Goal: Task Accomplishment & Management: Manage account settings

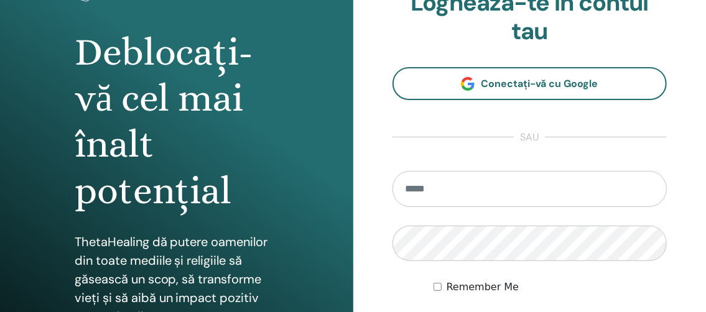
scroll to position [108, 0]
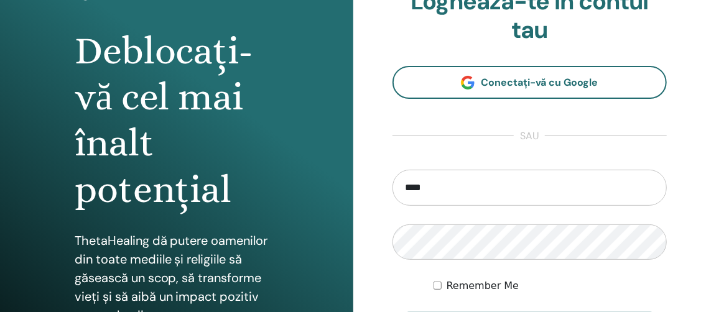
type input "**********"
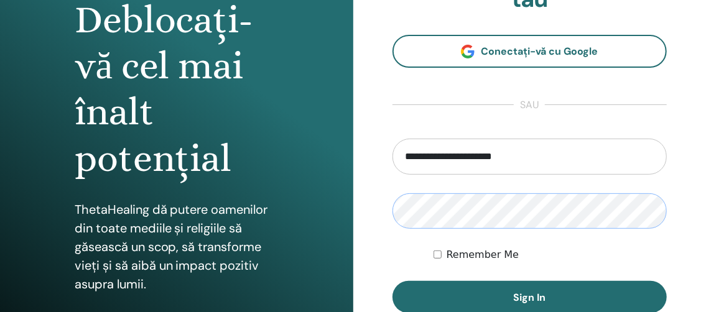
scroll to position [149, 0]
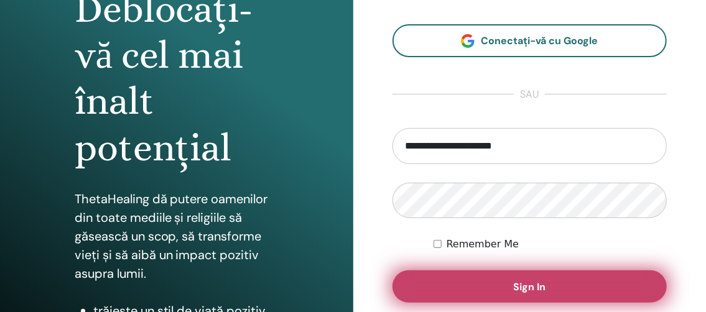
click at [439, 287] on button "Sign In" at bounding box center [530, 287] width 275 height 32
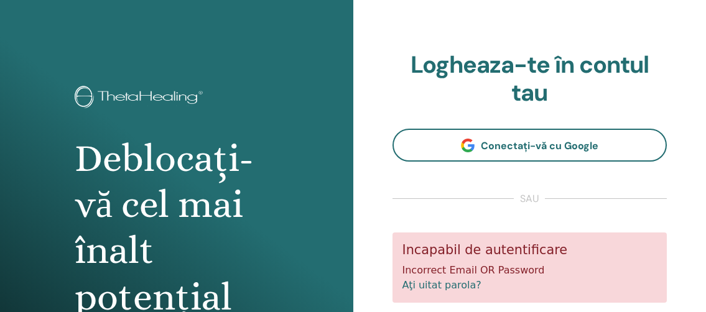
scroll to position [183, 0]
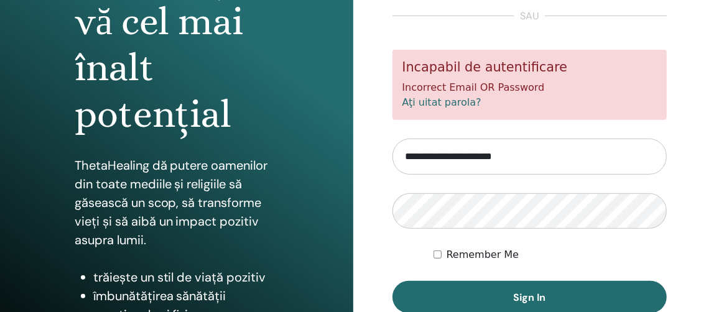
click at [436, 104] on link "Aţi uitat parola?" at bounding box center [442, 102] width 79 height 12
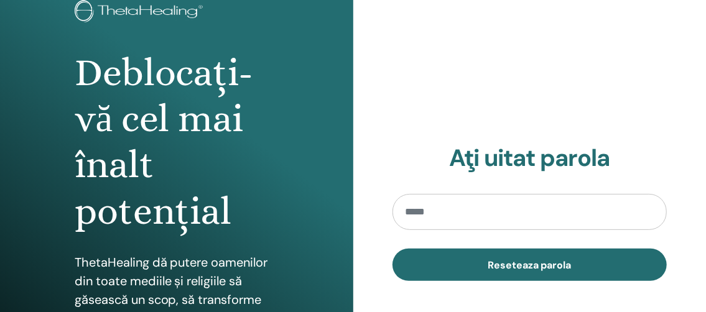
scroll to position [88, 0]
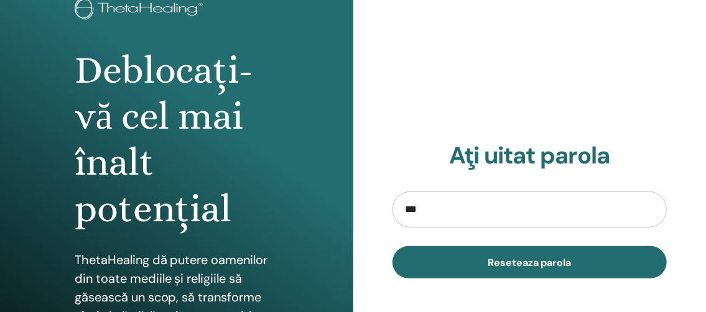
click at [406, 213] on input "***" at bounding box center [530, 210] width 275 height 36
type input "*"
type input "**********"
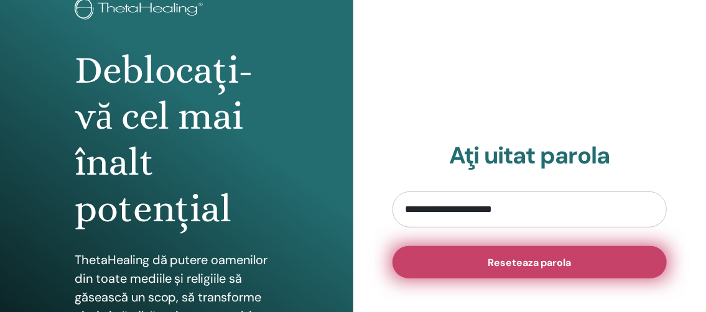
click at [472, 258] on button "Reseteaza parola" at bounding box center [530, 262] width 275 height 32
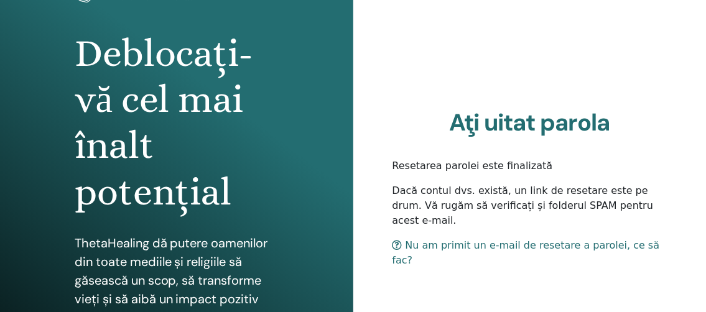
scroll to position [106, 0]
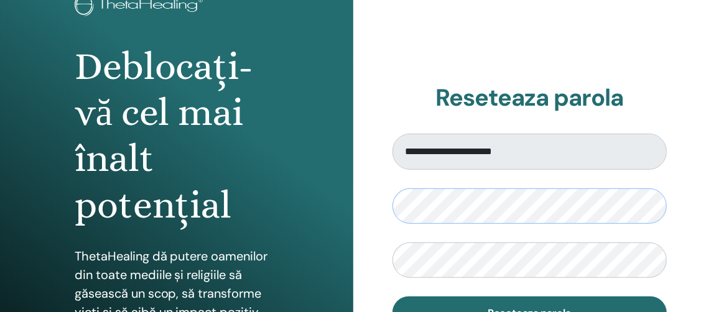
scroll to position [96, 0]
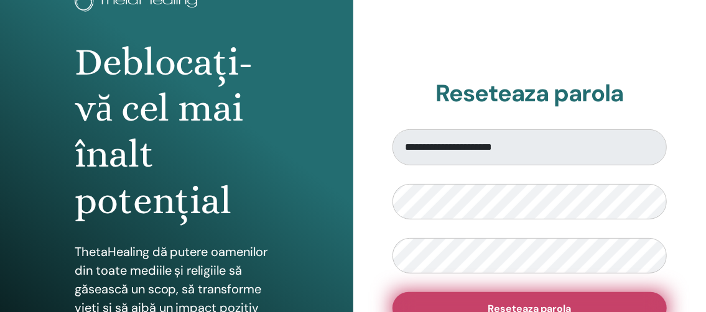
click at [416, 295] on button "Reseteaza parola" at bounding box center [530, 308] width 275 height 32
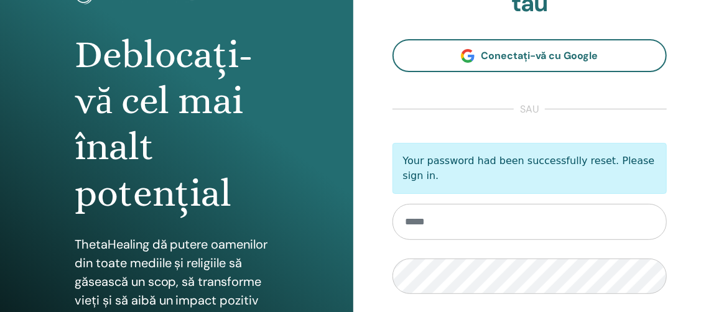
scroll to position [110, 0]
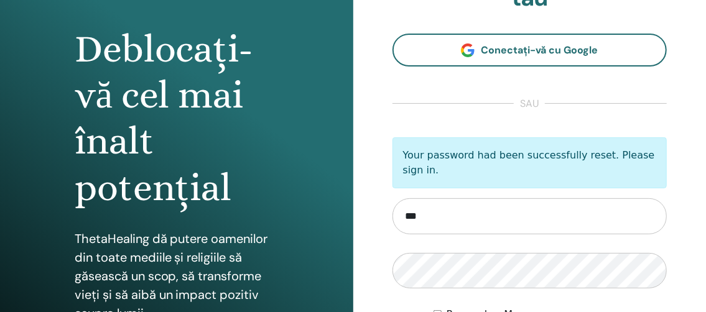
type input "**********"
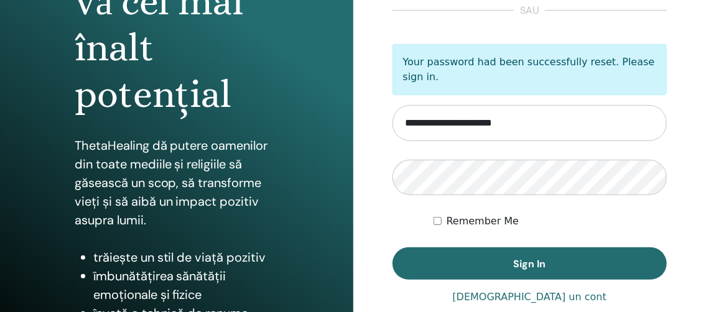
scroll to position [203, 0]
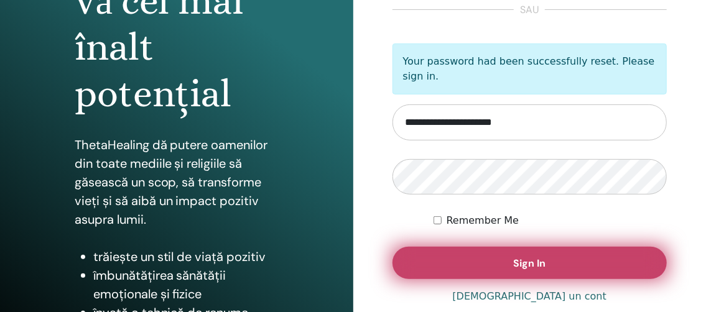
click at [484, 261] on button "Sign In" at bounding box center [530, 263] width 275 height 32
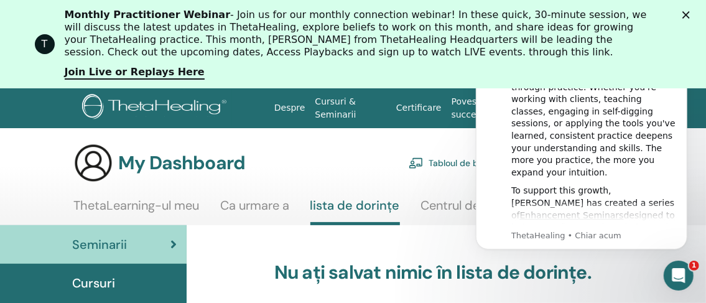
click at [690, 11] on polygon "Închidere" at bounding box center [686, 14] width 7 height 7
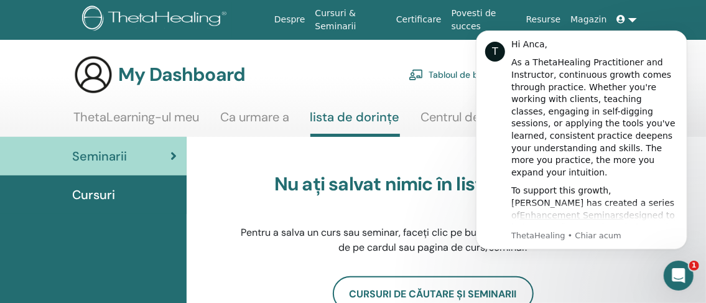
click at [617, 273] on div "Nu ați salvat nimic în lista de dorințe. Pentru a salva un curs sau seminar, fa…" at bounding box center [433, 214] width 392 height 124
click at [314, 73] on div "My Dashboard Tabloul de bord practicant Contul meu" at bounding box center [354, 75] width 563 height 40
click at [334, 70] on div "My Dashboard Tabloul de bord practicant Contul meu" at bounding box center [354, 75] width 563 height 40
click at [378, 72] on div "My Dashboard Tabloul de bord practicant Contul meu" at bounding box center [354, 75] width 563 height 40
click at [620, 20] on body "T Hi Anca, As a ThetaHealing Practitioner and Instructor, continuous growth com…" at bounding box center [581, 140] width 239 height 247
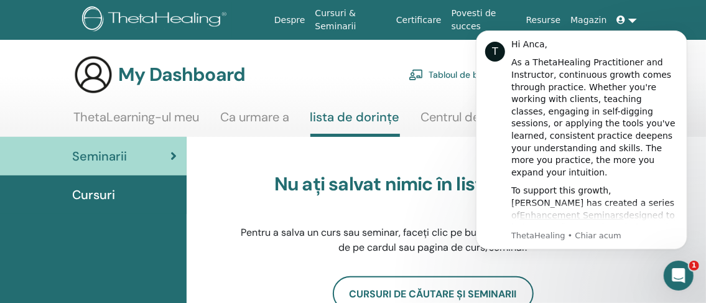
click at [626, 20] on body "T Hi Anca, As a ThetaHealing Practitioner and Instructor, continuous growth com…" at bounding box center [581, 140] width 239 height 247
click at [495, 54] on div "T" at bounding box center [495, 52] width 20 height 20
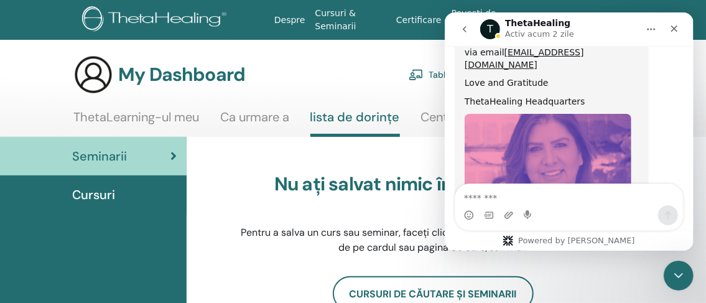
scroll to position [790, 0]
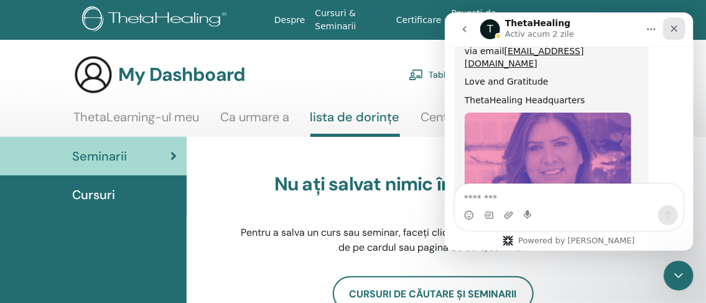
click at [673, 25] on icon "Închidere" at bounding box center [674, 29] width 10 height 10
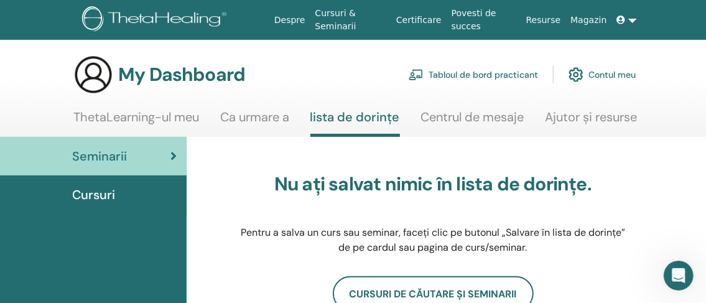
click at [617, 67] on link "Contul meu" at bounding box center [602, 74] width 67 height 27
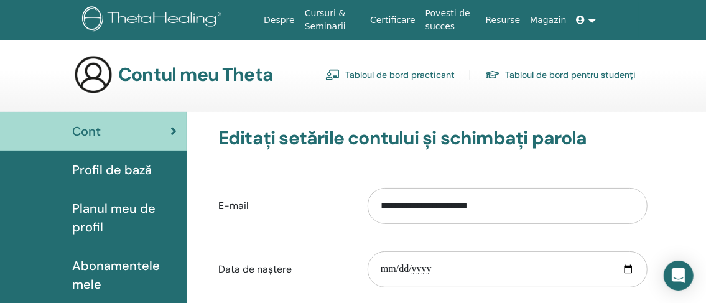
click at [115, 164] on span "Profil de bază" at bounding box center [112, 170] width 80 height 19
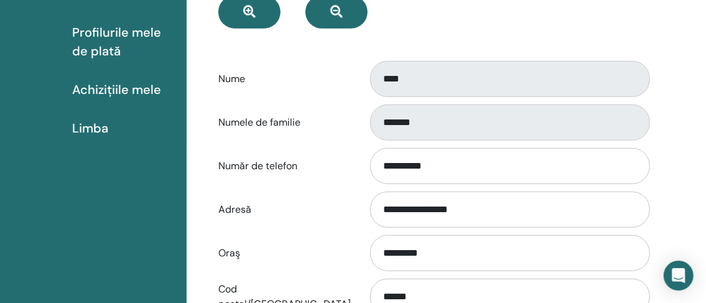
scroll to position [313, 0]
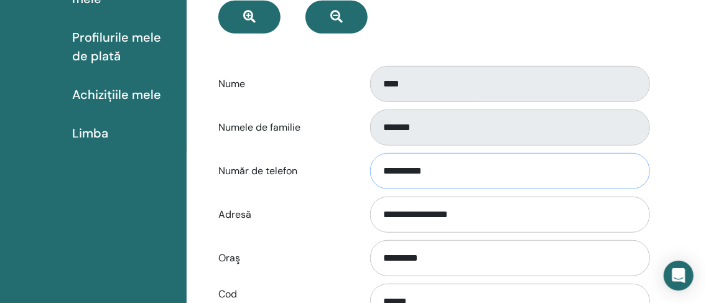
click at [381, 170] on input "**********" at bounding box center [510, 171] width 280 height 36
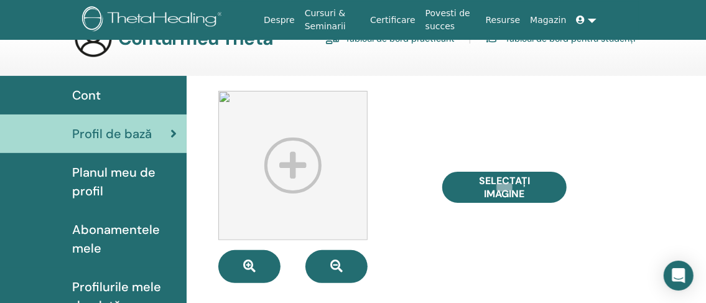
scroll to position [34, 0]
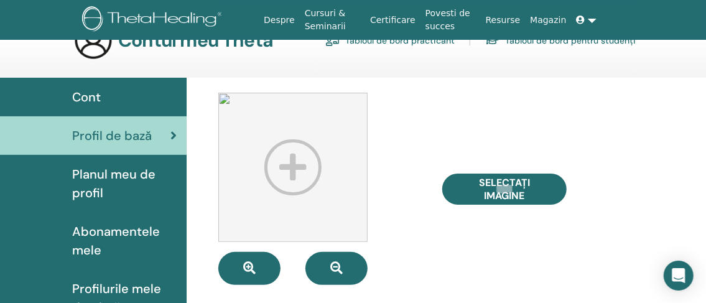
click at [136, 90] on div "Cont" at bounding box center [93, 97] width 167 height 19
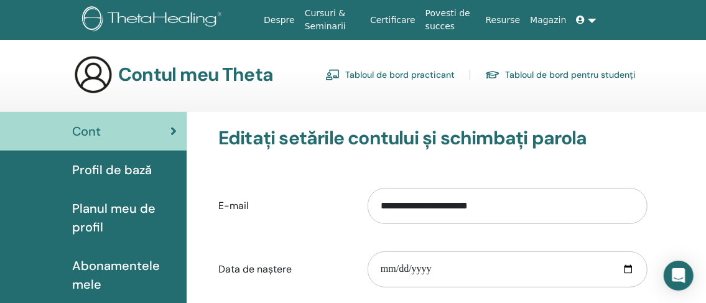
click at [228, 72] on h3 "Contul meu Theta" at bounding box center [195, 74] width 155 height 22
click at [586, 17] on span at bounding box center [582, 20] width 11 height 10
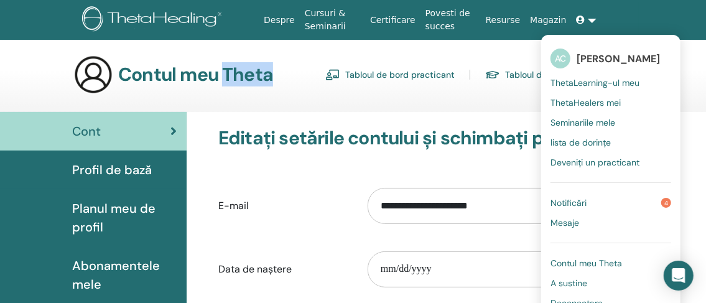
scroll to position [7, 0]
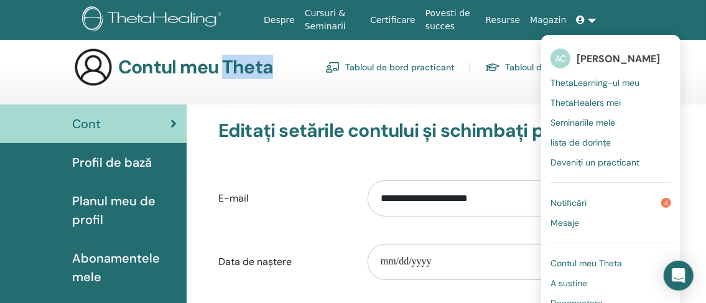
click at [578, 263] on span "Contul meu Theta" at bounding box center [587, 263] width 72 height 11
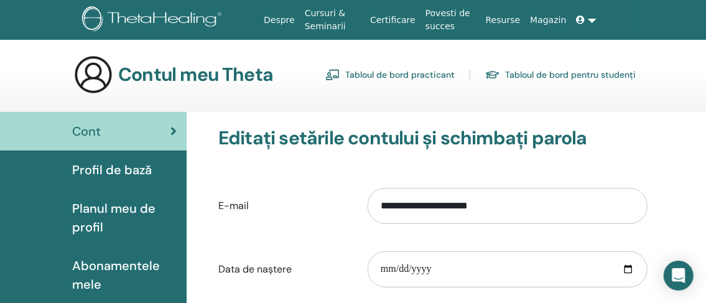
click at [592, 21] on link at bounding box center [587, 20] width 30 height 23
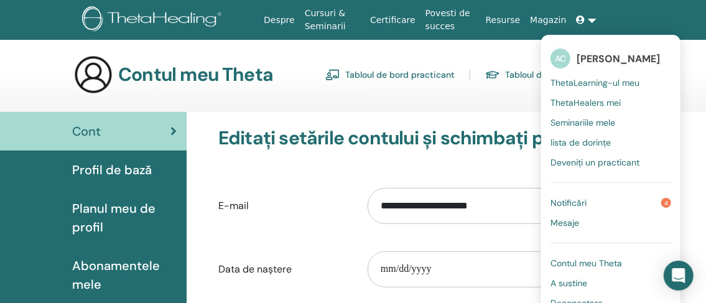
click at [579, 55] on span "[PERSON_NAME]" at bounding box center [618, 58] width 83 height 13
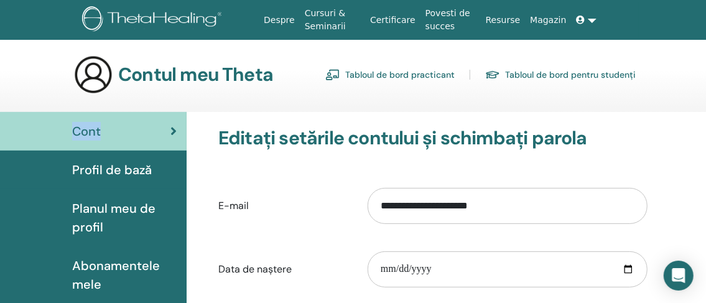
click at [579, 55] on div "Contul meu Theta Tabloul de bord practicant Tabloul de bord pentru studenți" at bounding box center [354, 75] width 563 height 40
click at [588, 19] on span at bounding box center [582, 20] width 11 height 10
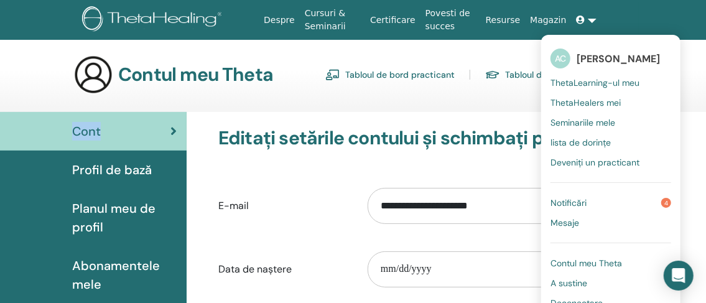
click at [591, 260] on span "Contul meu Theta" at bounding box center [587, 263] width 72 height 11
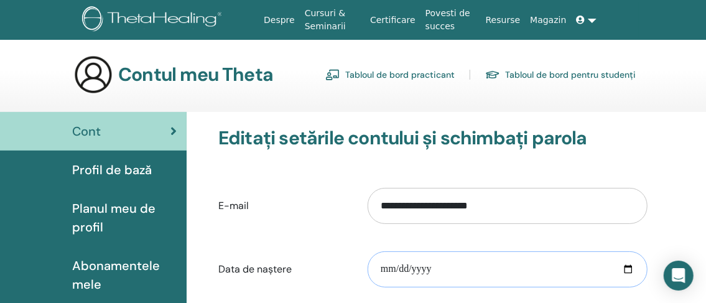
click at [591, 260] on input "**********" at bounding box center [508, 269] width 280 height 36
click at [86, 125] on span "Cont" at bounding box center [86, 131] width 29 height 19
drag, startPoint x: 0, startPoint y: 0, endPoint x: 91, endPoint y: 127, distance: 156.1
click at [91, 127] on span "Cont" at bounding box center [86, 131] width 29 height 19
click at [236, 148] on h3 "Editați setările contului și schimbați parola" at bounding box center [432, 138] width 429 height 22
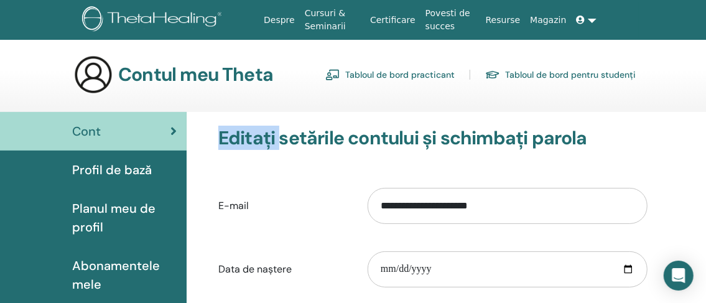
click at [236, 148] on h3 "Editați setările contului și schimbați parola" at bounding box center [432, 138] width 429 height 22
click at [163, 70] on h3 "Contul meu Theta" at bounding box center [195, 74] width 155 height 22
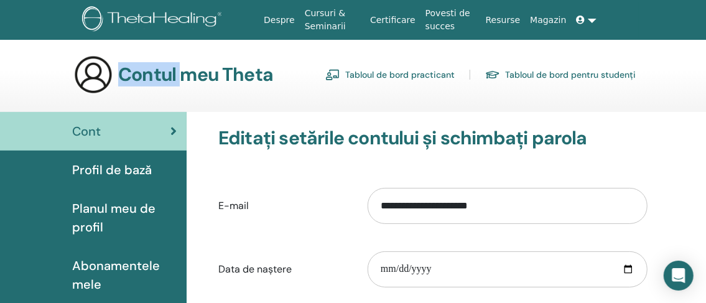
click at [163, 70] on h3 "Contul meu Theta" at bounding box center [195, 74] width 155 height 22
click at [286, 22] on link "Despre" at bounding box center [279, 20] width 41 height 23
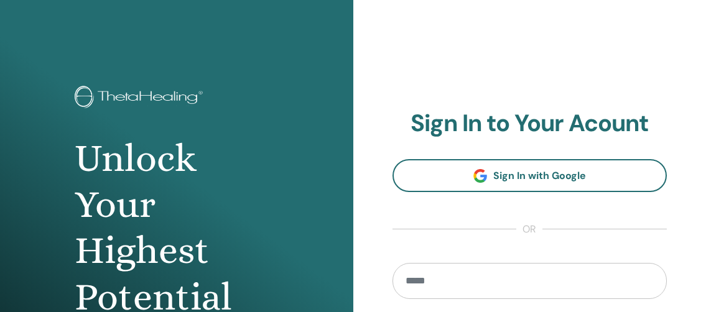
scroll to position [11, 0]
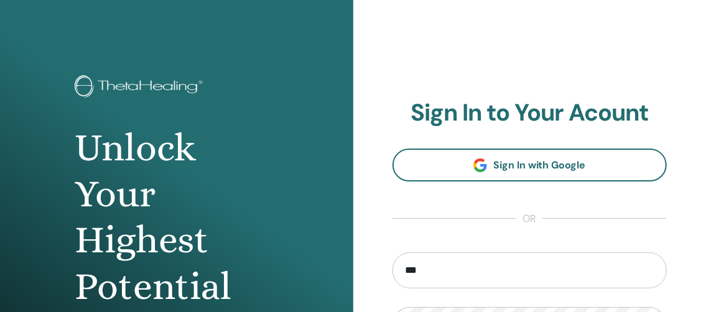
type input "**********"
drag, startPoint x: 504, startPoint y: 294, endPoint x: 525, endPoint y: 281, distance: 24.9
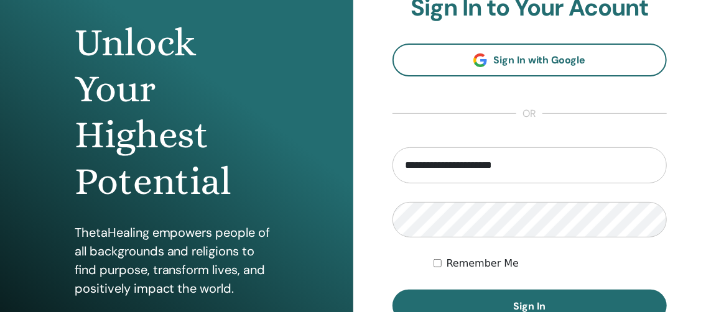
scroll to position [125, 0]
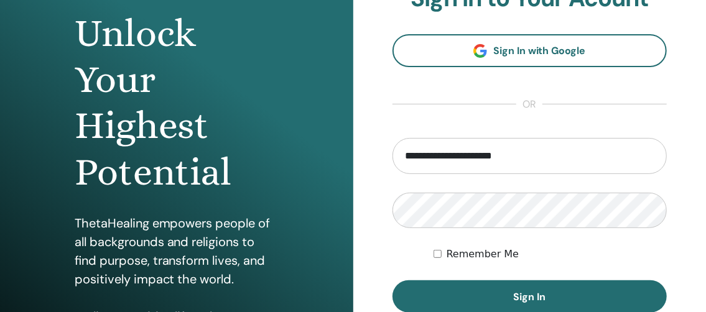
click at [434, 248] on div "Remember Me" at bounding box center [550, 254] width 233 height 15
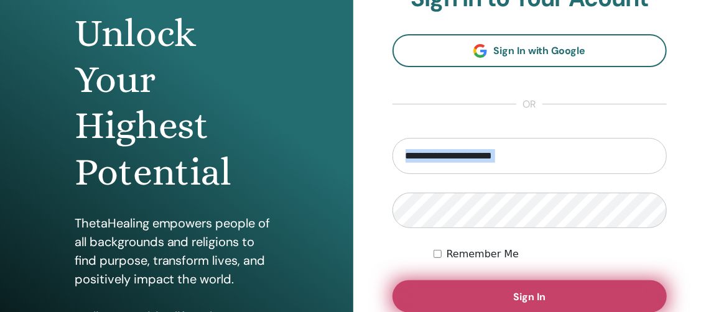
click at [437, 291] on button "Sign In" at bounding box center [530, 297] width 275 height 32
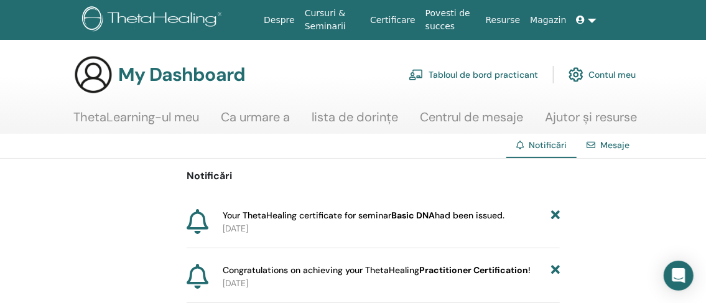
click at [252, 267] on span "Congratulations on achieving your ThetaHealing Practitioner Certification !" at bounding box center [377, 270] width 308 height 13
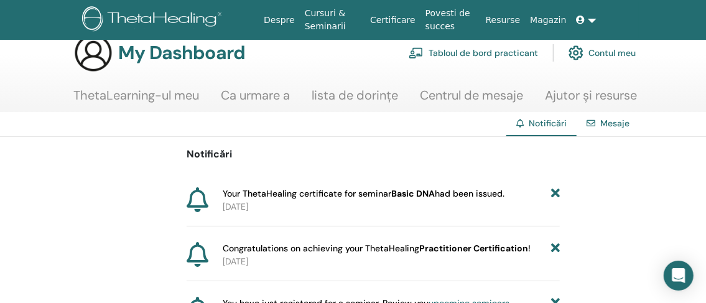
scroll to position [19, 0]
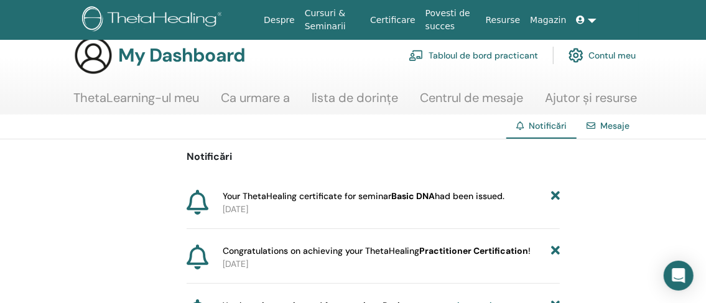
click at [400, 199] on b "Basic DNA" at bounding box center [413, 195] width 44 height 11
click at [610, 124] on link "Mesaje" at bounding box center [615, 125] width 29 height 11
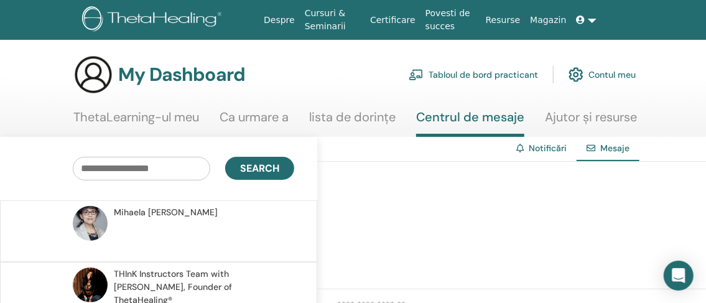
click at [245, 119] on link "Ca urmare a" at bounding box center [254, 122] width 69 height 24
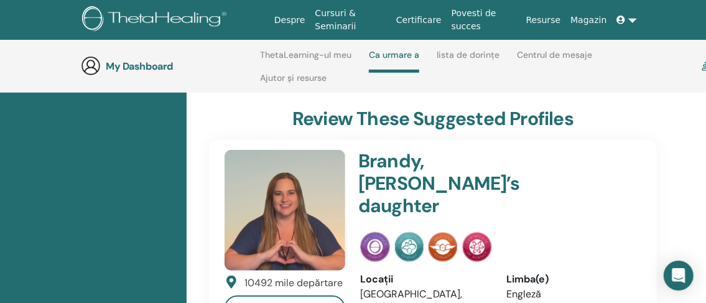
scroll to position [395, 0]
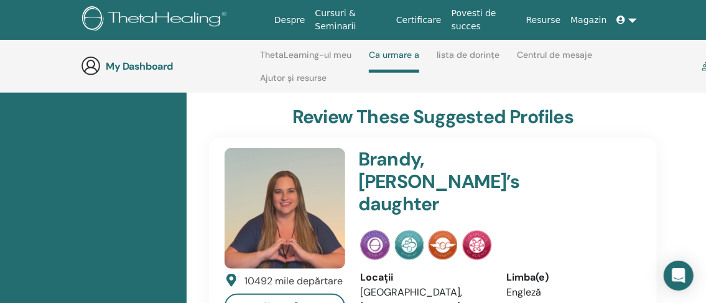
click at [136, 67] on h3 "My Dashboard" at bounding box center [168, 66] width 124 height 12
click at [88, 62] on img at bounding box center [91, 66] width 20 height 20
click at [536, 55] on link "Centrul de mesaje" at bounding box center [554, 60] width 75 height 20
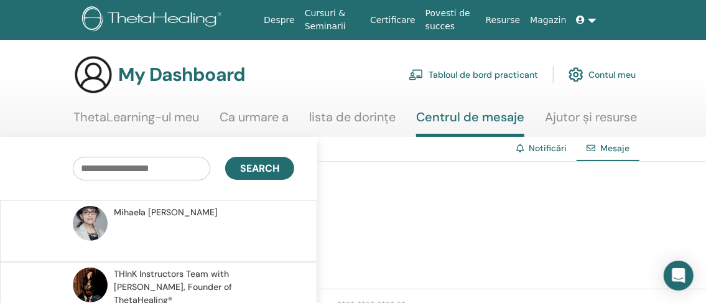
click at [570, 78] on img at bounding box center [576, 74] width 15 height 21
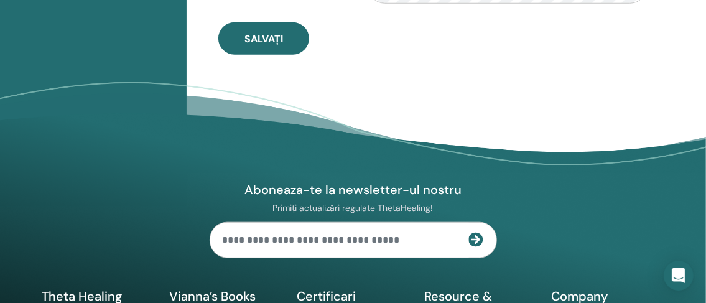
scroll to position [525, 0]
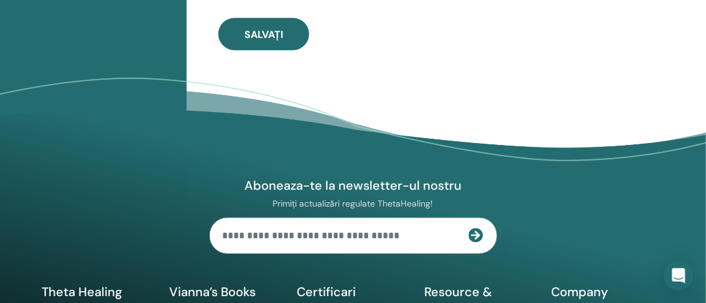
click at [284, 238] on input "text" at bounding box center [339, 235] width 259 height 35
type input "**********"
click at [475, 231] on icon at bounding box center [476, 235] width 15 height 15
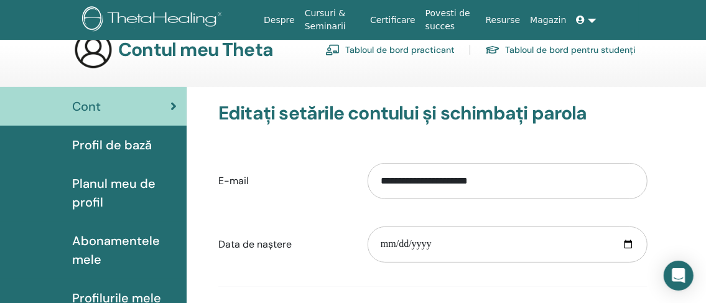
scroll to position [0, 0]
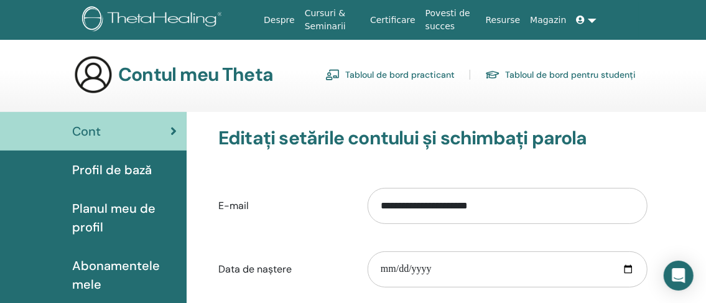
click at [124, 167] on span "Profil de bază" at bounding box center [112, 170] width 80 height 19
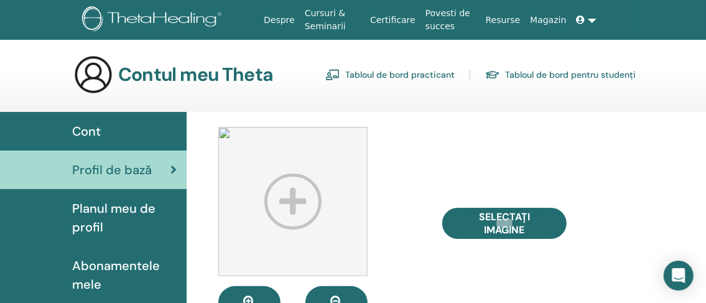
click at [592, 17] on link at bounding box center [587, 20] width 30 height 23
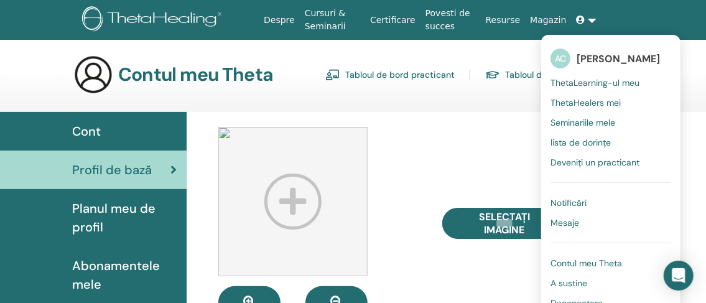
click at [563, 57] on span "AC" at bounding box center [561, 59] width 20 height 20
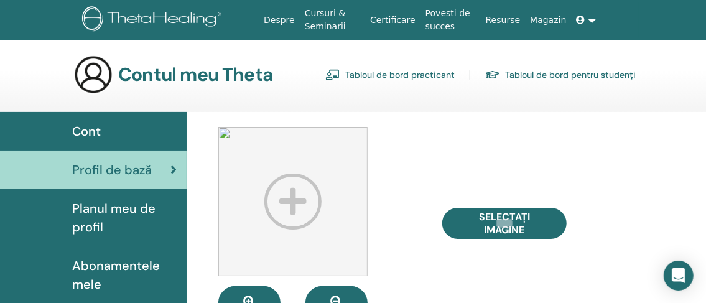
click at [582, 22] on icon at bounding box center [581, 20] width 9 height 9
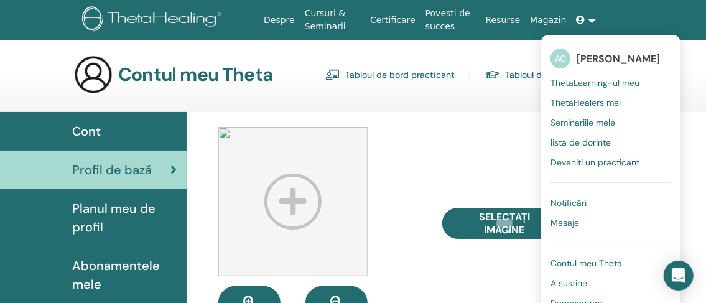
drag, startPoint x: 585, startPoint y: 62, endPoint x: 504, endPoint y: 88, distance: 85.0
click at [504, 88] on div "Contul meu Theta Tabloul de bord practicant Tabloul de bord pentru studenți" at bounding box center [354, 75] width 563 height 40
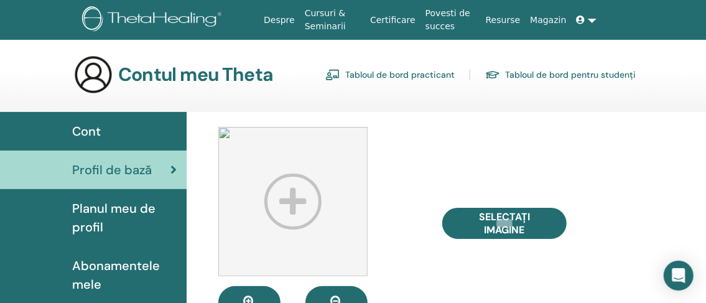
click at [589, 21] on link at bounding box center [587, 20] width 30 height 23
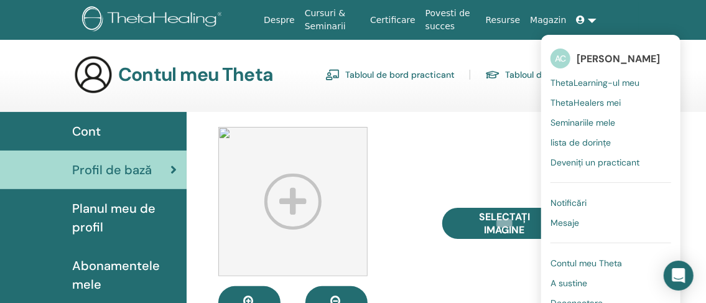
click at [572, 9] on link at bounding box center [587, 20] width 30 height 23
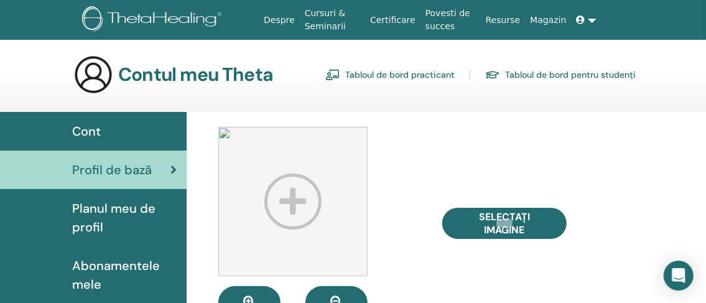
click at [281, 201] on img at bounding box center [292, 201] width 149 height 149
click at [592, 17] on link at bounding box center [587, 20] width 30 height 23
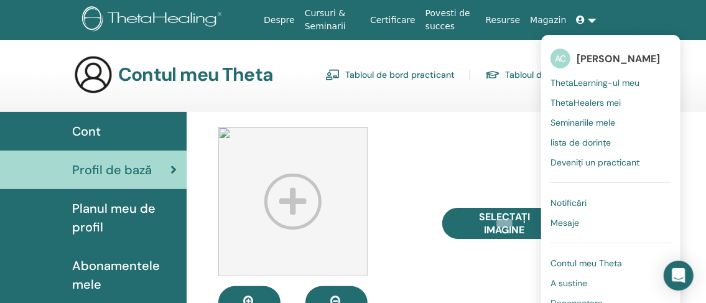
click at [566, 56] on span "AC" at bounding box center [561, 59] width 20 height 20
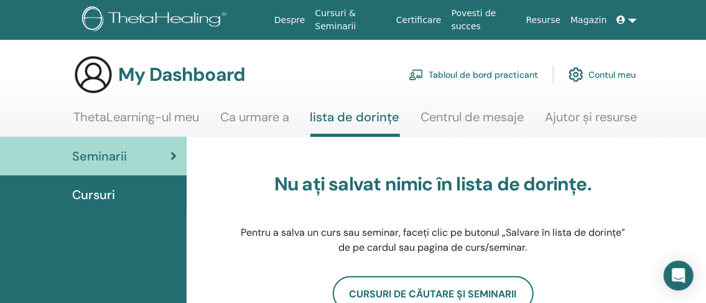
click at [421, 19] on link "Certificare" at bounding box center [418, 20] width 55 height 23
click at [468, 29] on link "Povesti de succes" at bounding box center [484, 20] width 75 height 36
click at [598, 74] on link "Contul meu" at bounding box center [602, 74] width 67 height 27
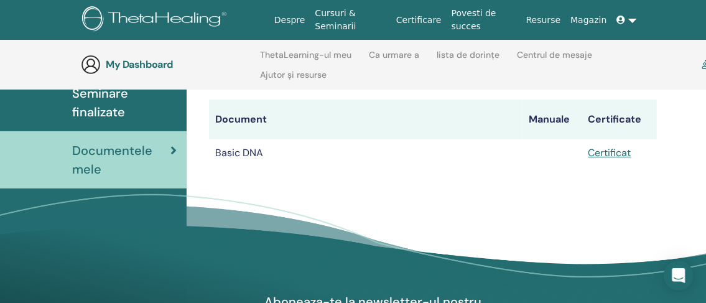
scroll to position [187, 0]
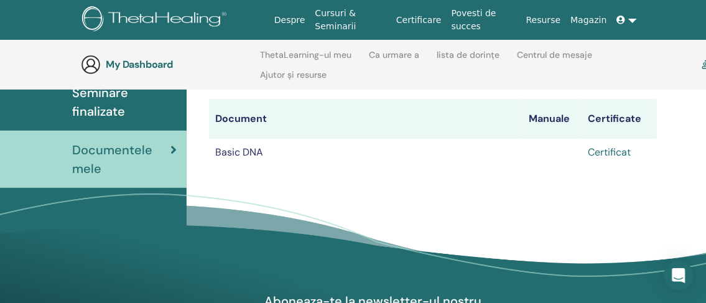
click at [591, 150] on link "Certificat" at bounding box center [609, 152] width 43 height 13
